Goal: Transaction & Acquisition: Purchase product/service

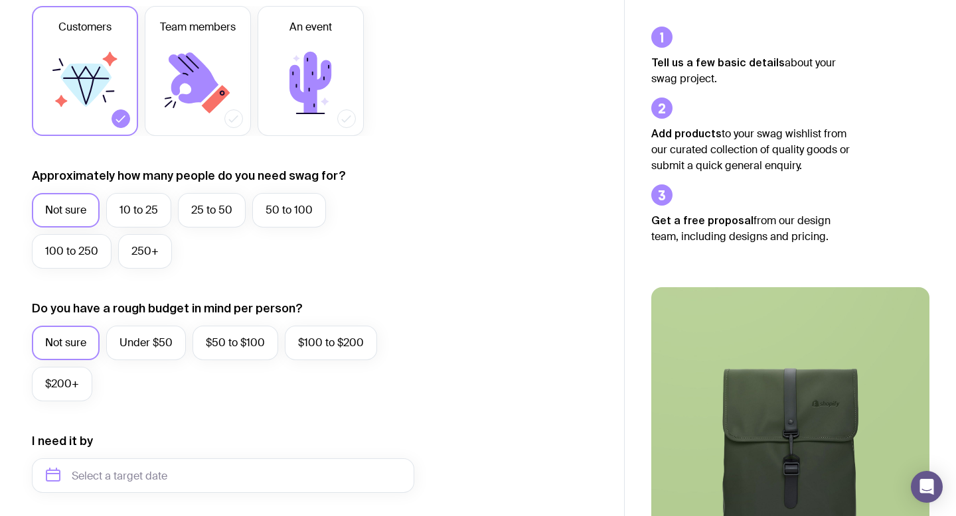
scroll to position [232, 0]
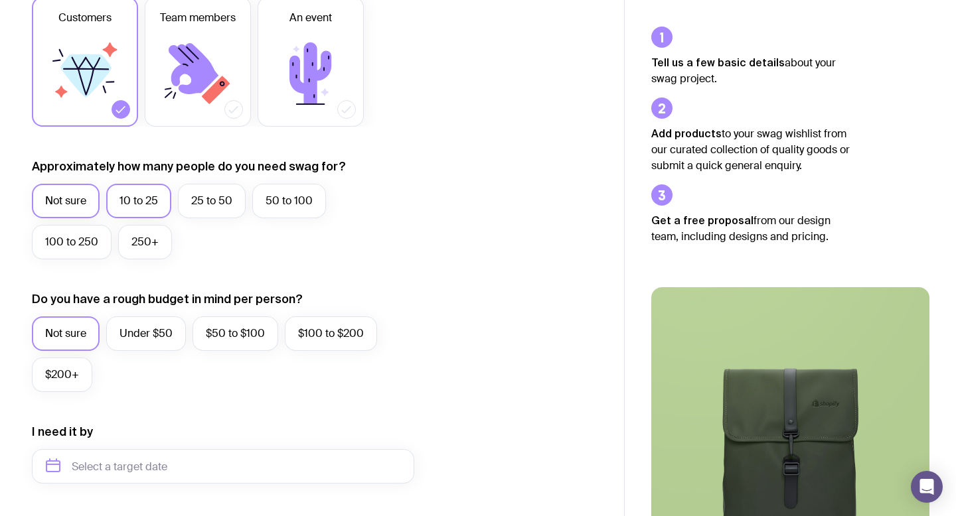
click at [142, 203] on label "10 to 25" at bounding box center [138, 201] width 65 height 35
click at [0, 0] on input "10 to 25" at bounding box center [0, 0] width 0 height 0
click at [159, 327] on label "Under $50" at bounding box center [146, 334] width 80 height 35
click at [0, 0] on input "Under $50" at bounding box center [0, 0] width 0 height 0
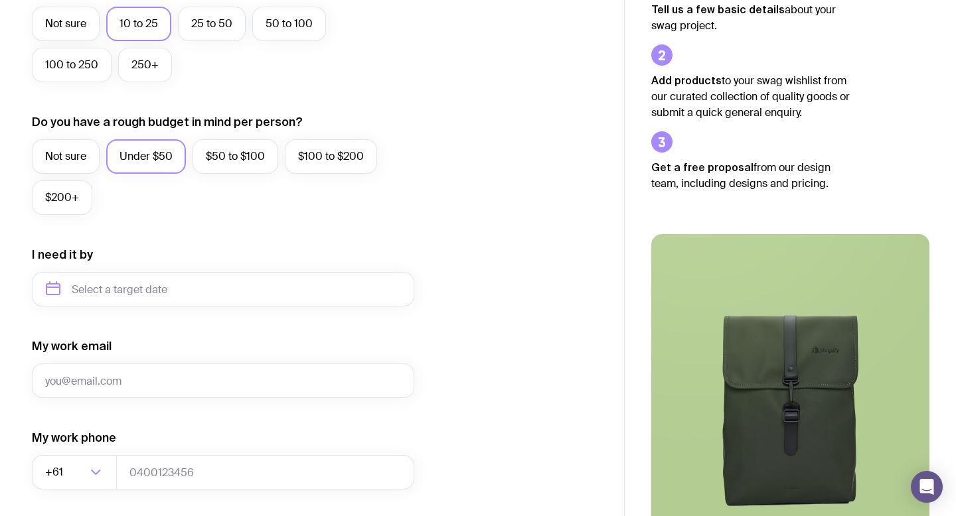
scroll to position [414, 0]
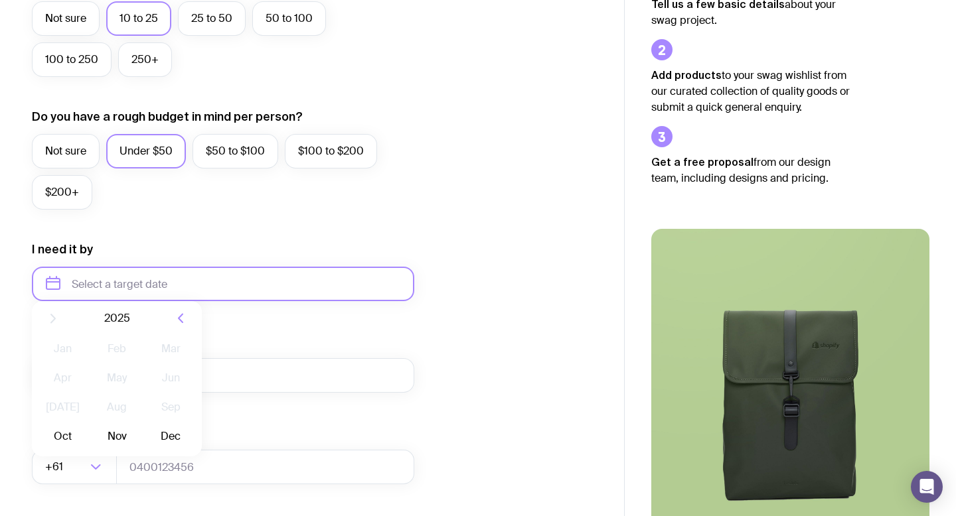
click at [179, 284] on input "text" at bounding box center [223, 284] width 382 height 35
click at [170, 448] on button "Dec" at bounding box center [171, 447] width 48 height 27
type input "[DATE]"
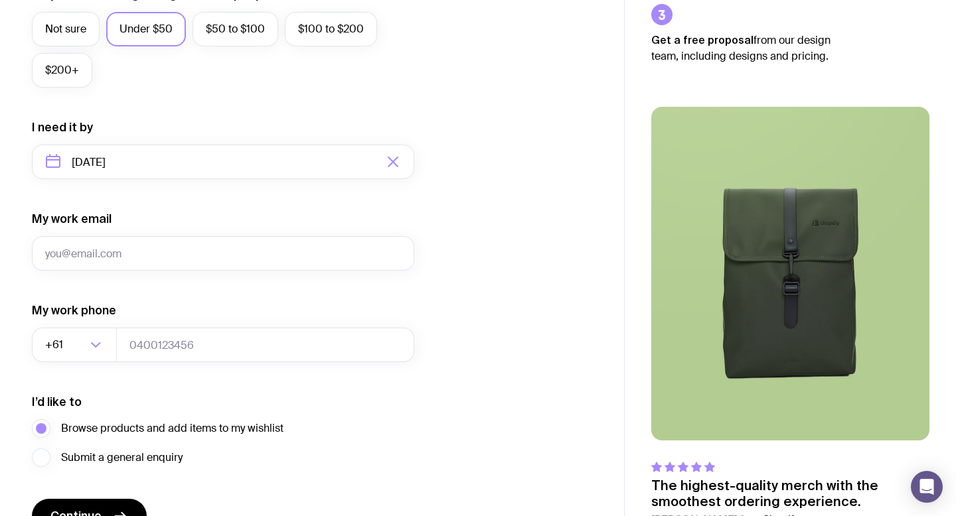
scroll to position [612, 0]
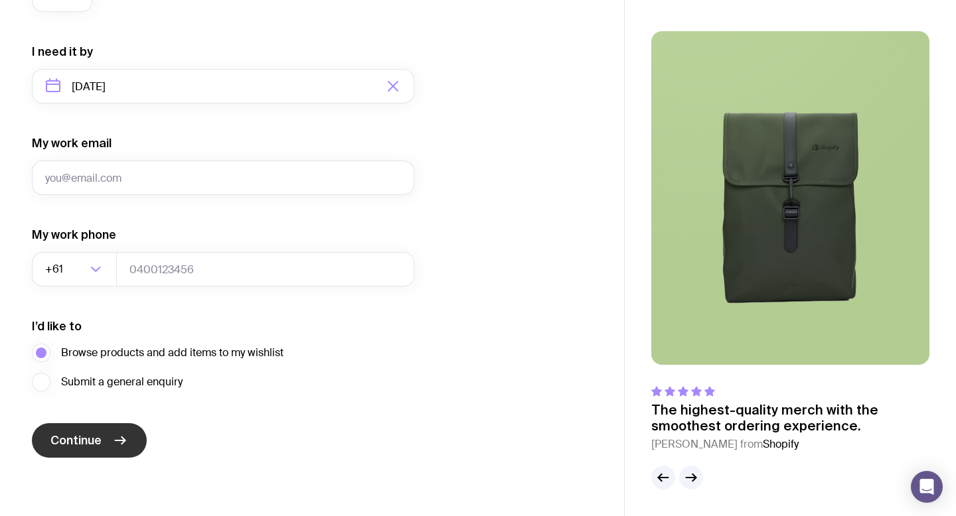
click at [115, 444] on icon "submit" at bounding box center [120, 441] width 16 height 16
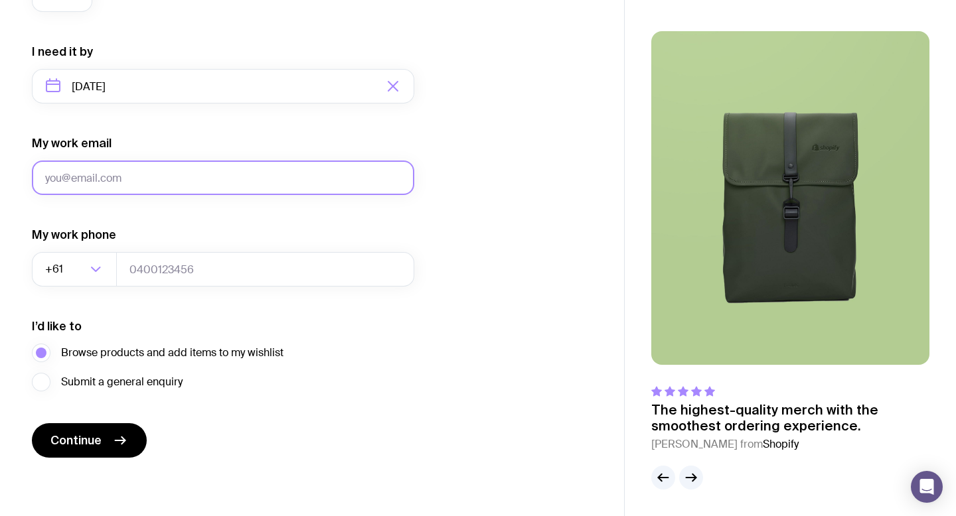
type input "[EMAIL_ADDRESS][DOMAIN_NAME]"
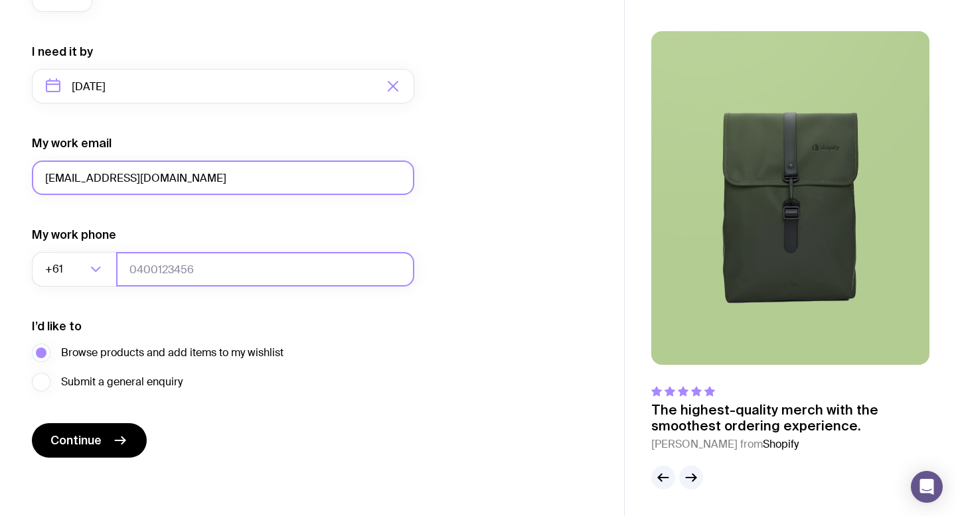
type input "0492878451"
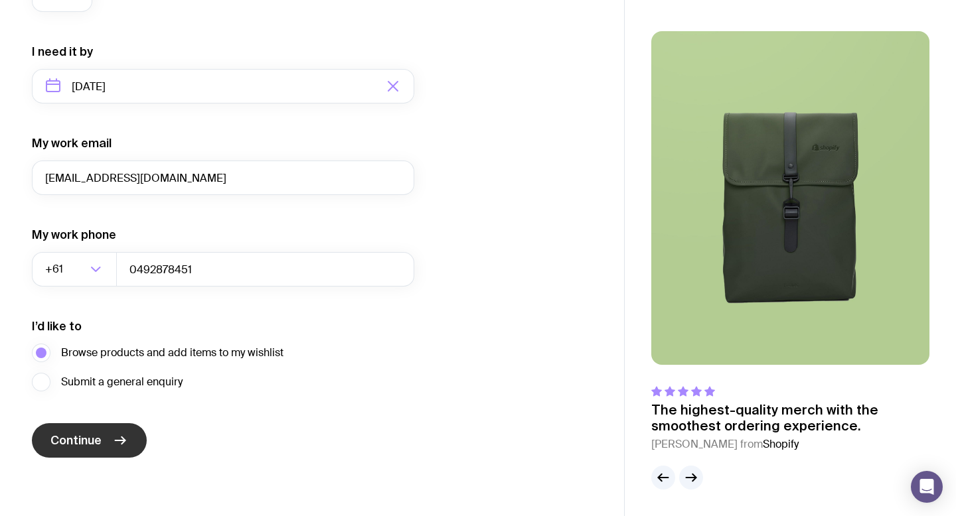
click at [131, 439] on button "Continue" at bounding box center [89, 440] width 115 height 35
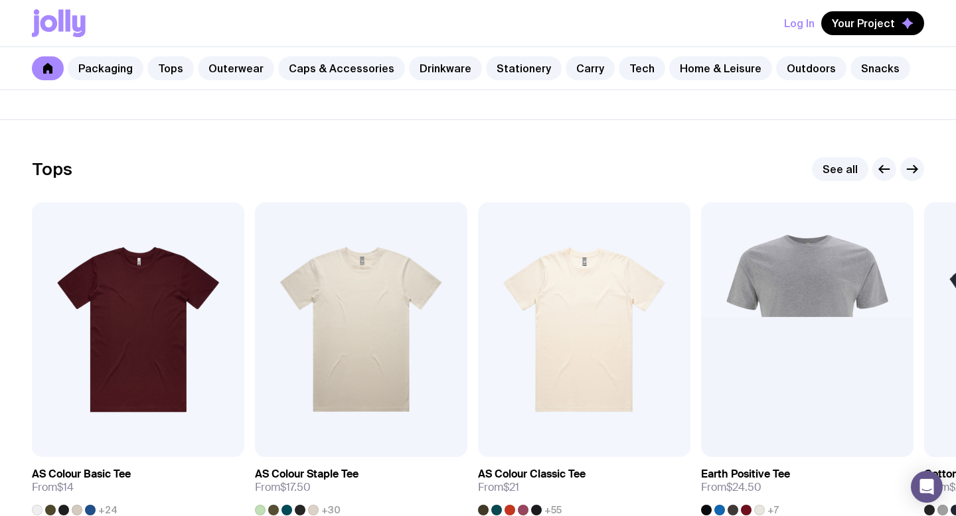
scroll to position [582, 0]
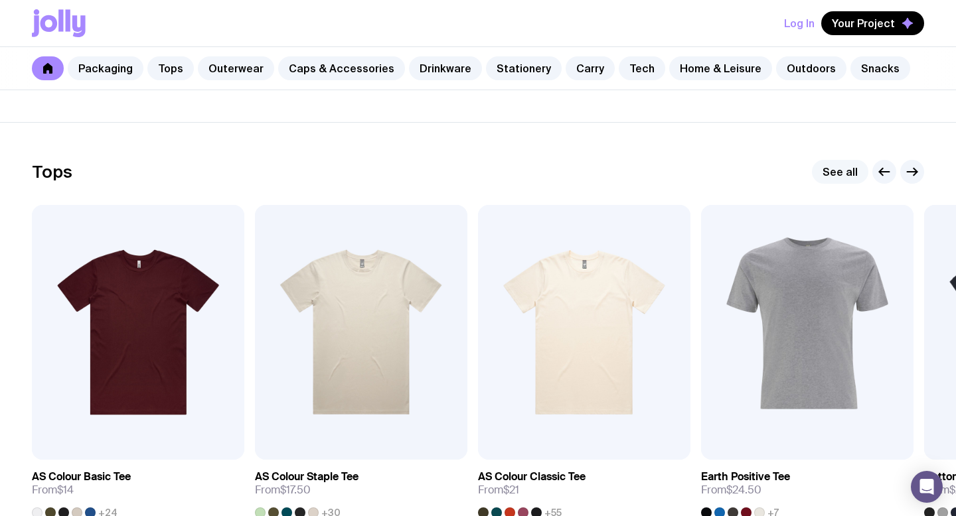
click at [827, 171] on link "See all" at bounding box center [840, 172] width 56 height 24
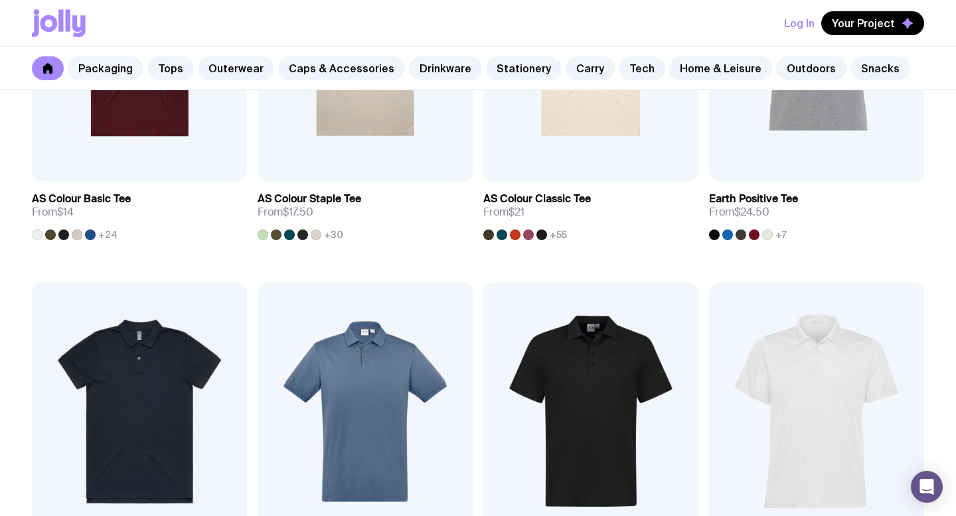
scroll to position [582, 0]
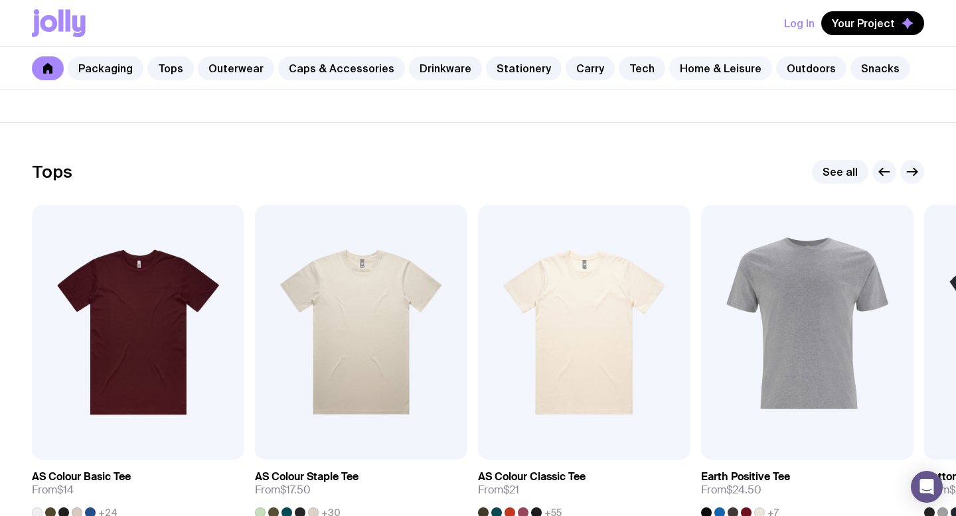
click at [687, 76] on link "Home & Leisure" at bounding box center [720, 68] width 103 height 24
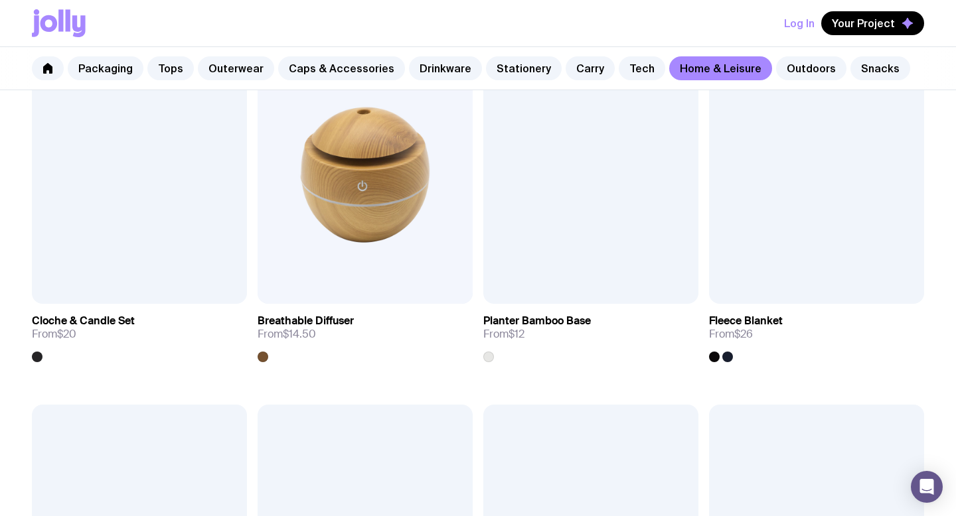
scroll to position [2097, 0]
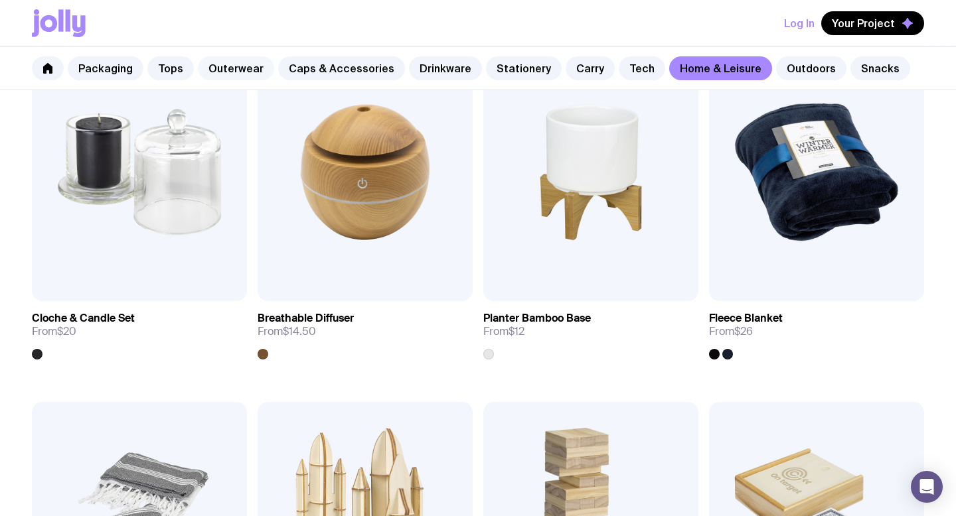
click at [241, 70] on link "Outerwear" at bounding box center [236, 68] width 76 height 24
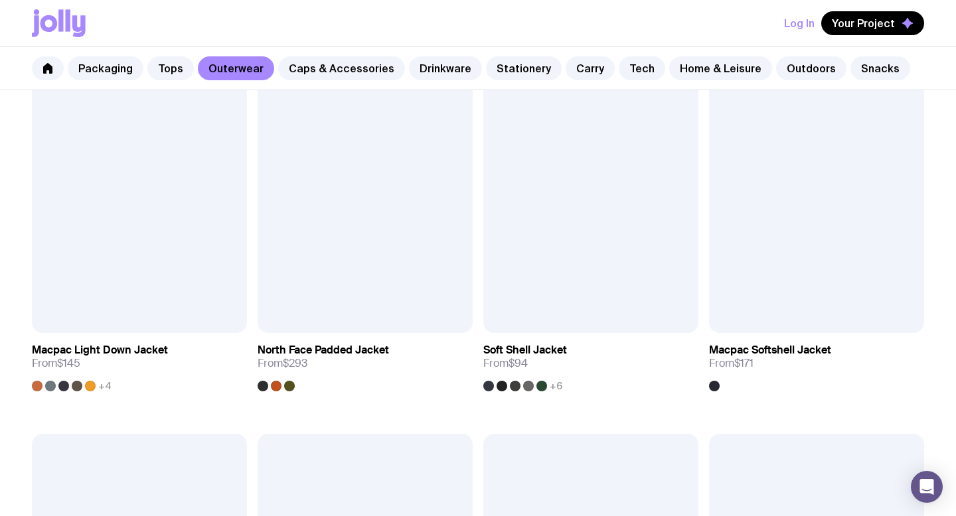
scroll to position [1357, 0]
